Goal: Check status

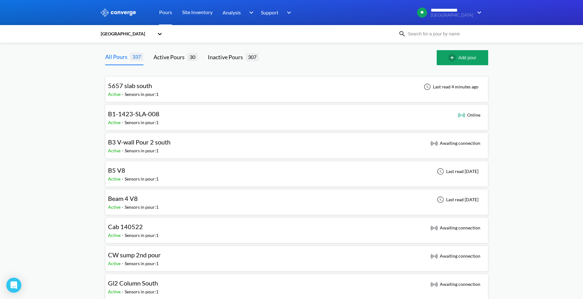
drag, startPoint x: 257, startPoint y: 92, endPoint x: 262, endPoint y: 90, distance: 5.6
click at [262, 90] on div "5657 slab south Active - Sensors in pour: 1 Last read 4 minutes ago" at bounding box center [296, 89] width 377 height 20
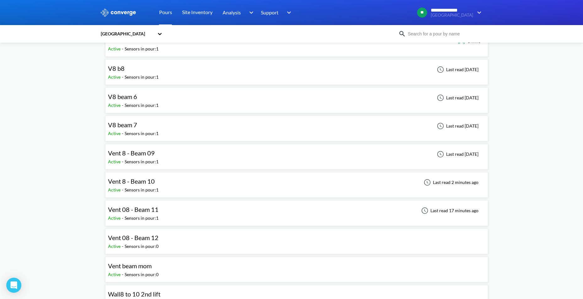
scroll to position [565, 0]
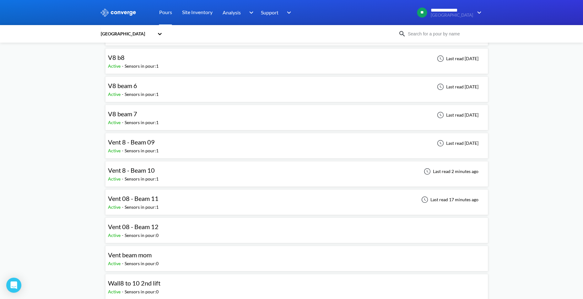
click at [231, 200] on div "Vent 08 - Beam 11 Active - Sensors in pour: 1 Last read 17 minutes ago" at bounding box center [296, 202] width 377 height 20
